Goal: Task Accomplishment & Management: Manage account settings

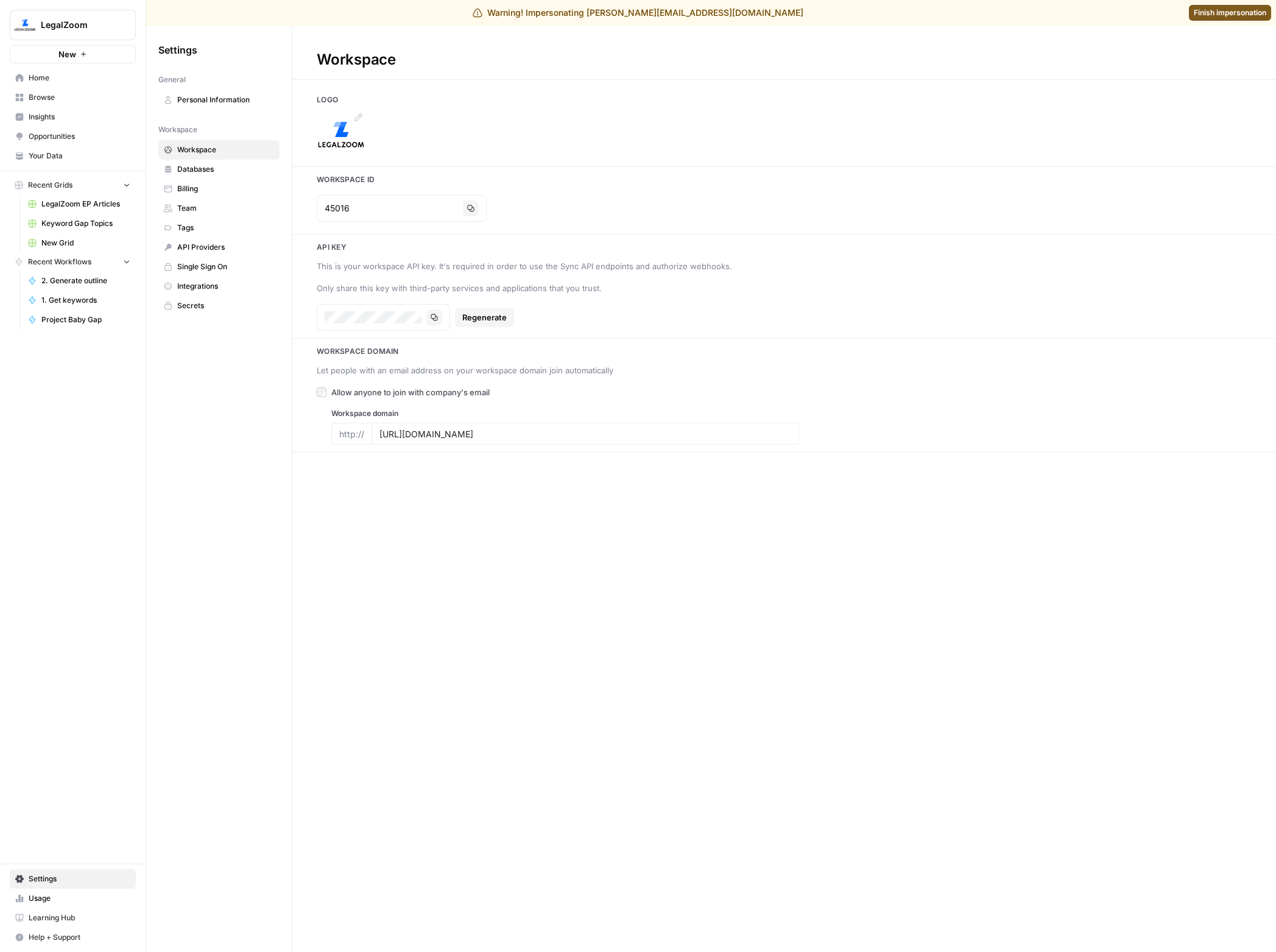
click at [354, 119] on icon at bounding box center [358, 117] width 10 height 10
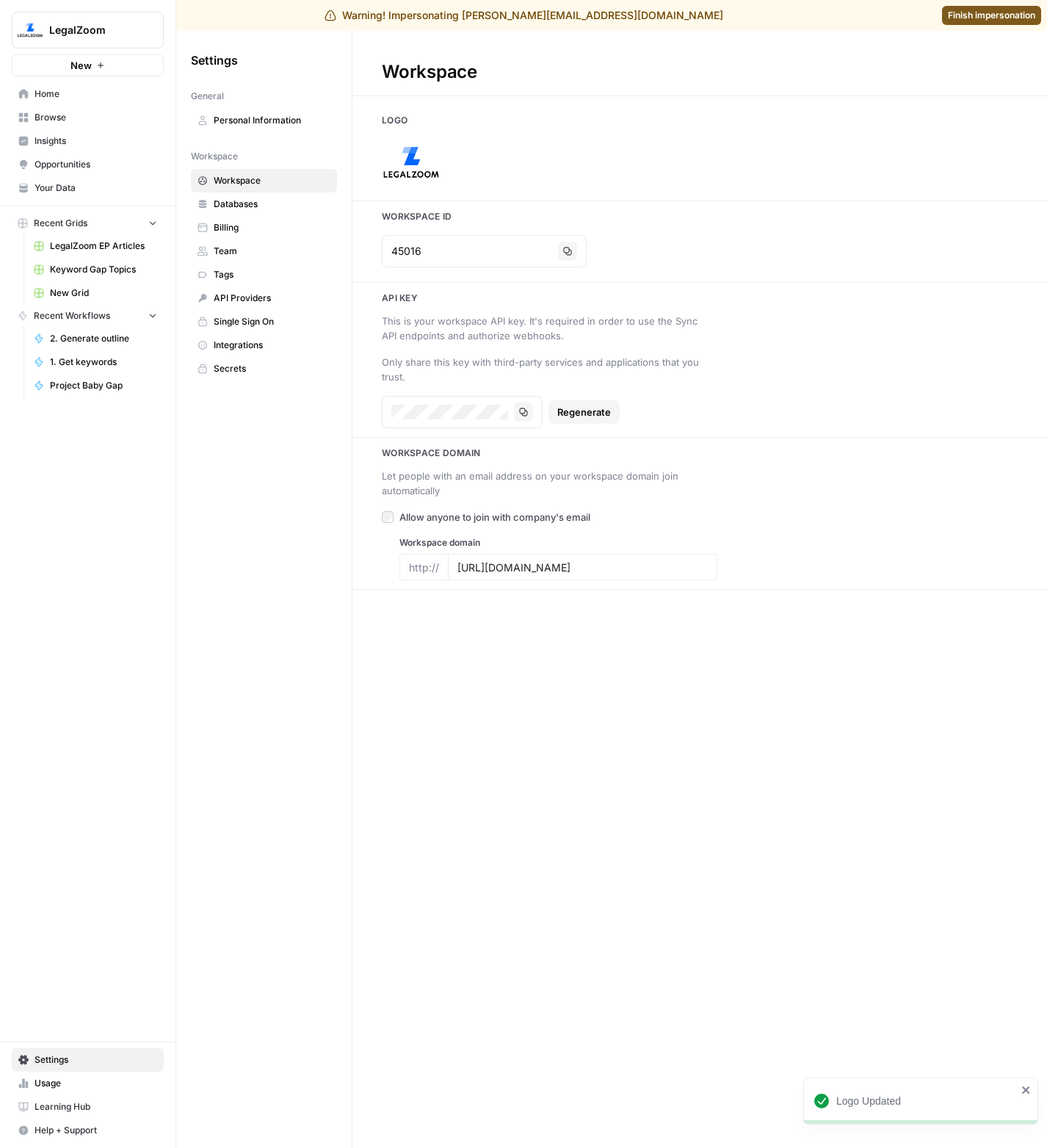
click at [893, 228] on div "Workspace Id 45016 Copy" at bounding box center [700, 241] width 694 height 63
type input "[URL][DOMAIN_NAME]"
click at [804, 216] on h3 "Workspace Id" at bounding box center [700, 216] width 694 height 13
click at [852, 127] on div "Logo" at bounding box center [700, 152] width 694 height 77
click at [785, 137] on div at bounding box center [700, 162] width 694 height 59
